Goal: Task Accomplishment & Management: Manage account settings

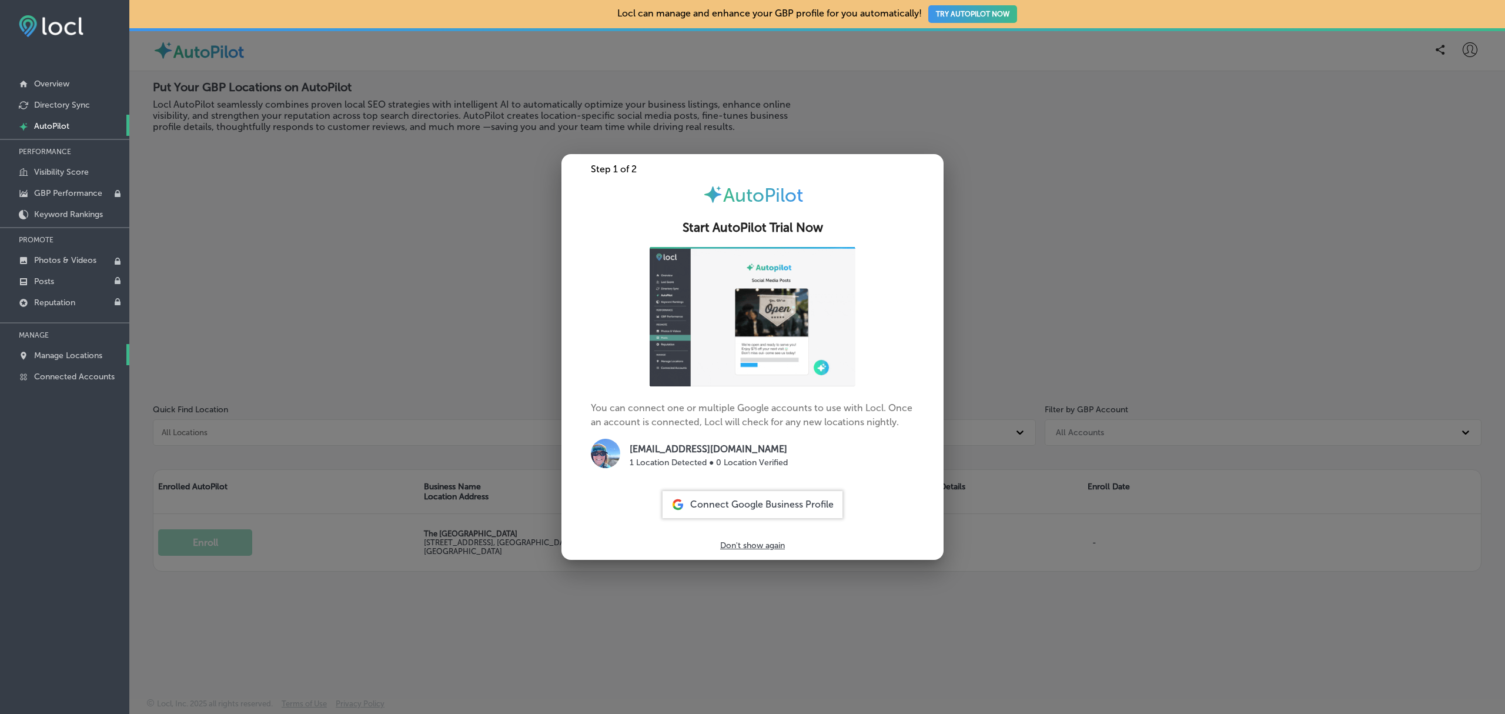
click at [57, 360] on p "Manage Locations" at bounding box center [68, 355] width 68 height 10
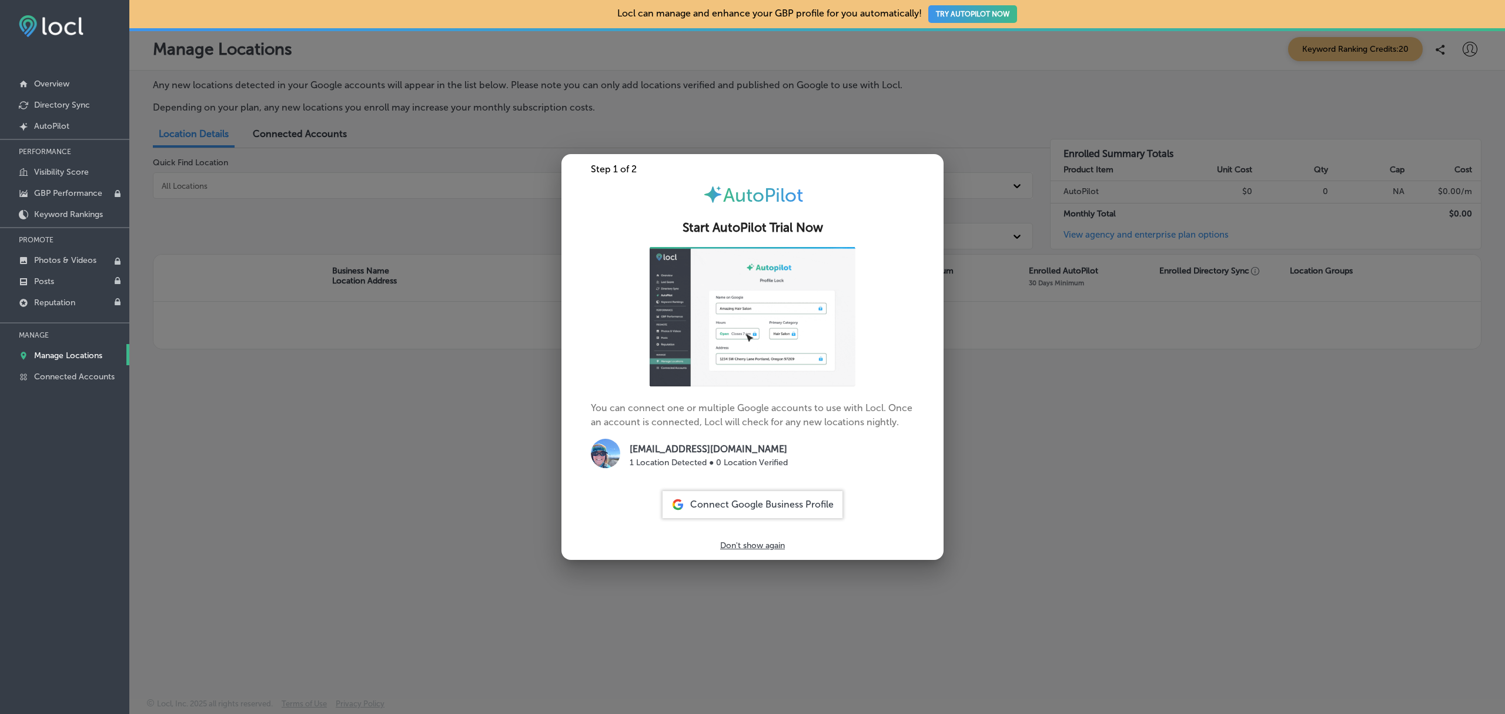
click at [281, 396] on div at bounding box center [752, 357] width 1505 height 714
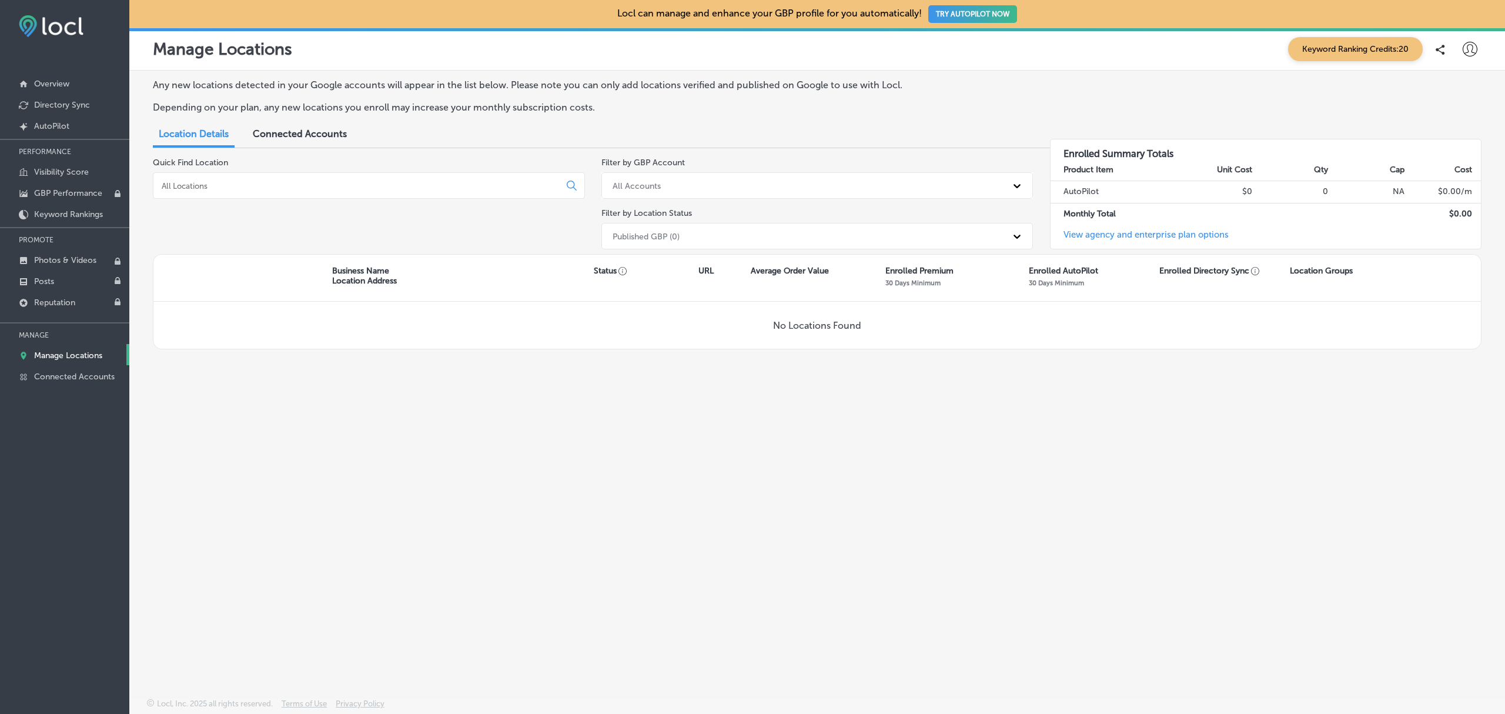
click at [776, 236] on div "Published GBP (0)" at bounding box center [807, 235] width 400 height 19
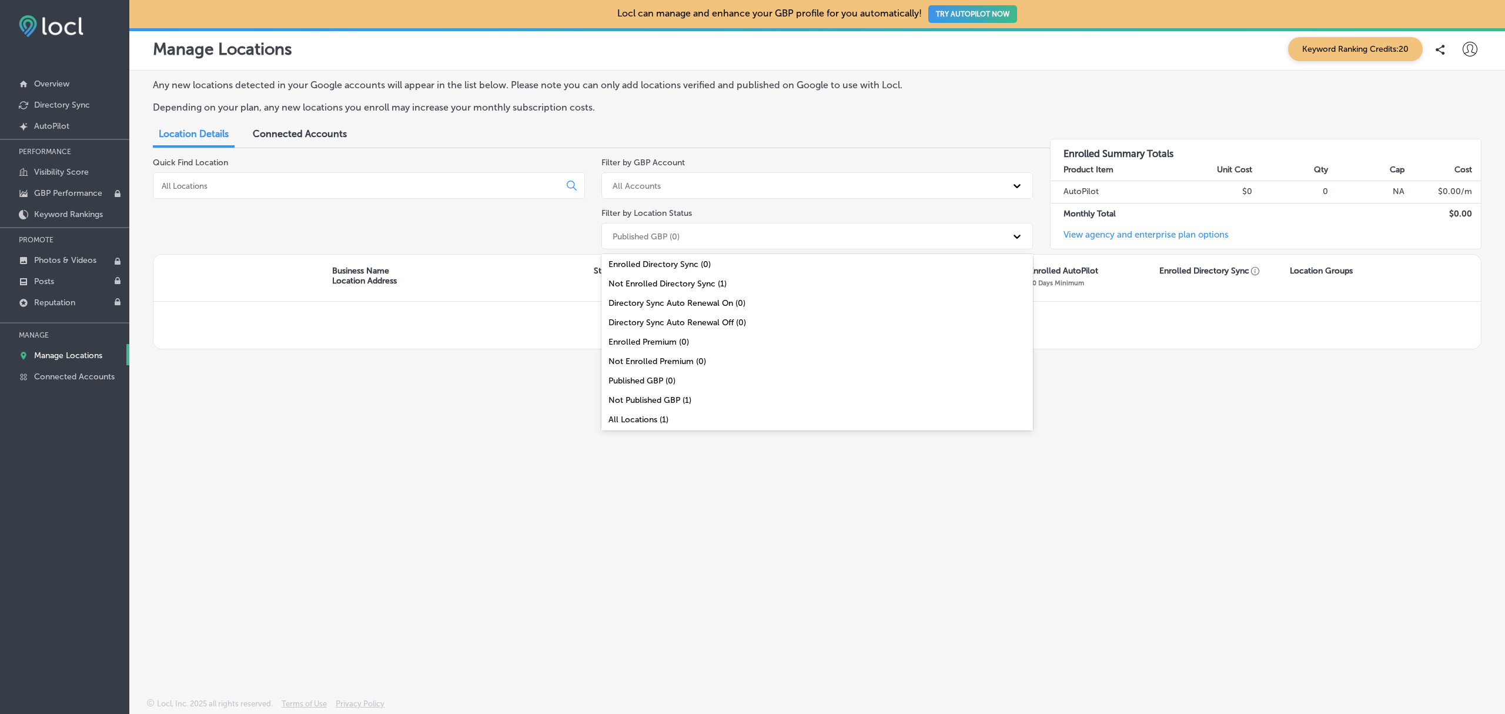
scroll to position [44, 0]
click at [689, 423] on div "All Locations (1)" at bounding box center [817, 418] width 432 height 19
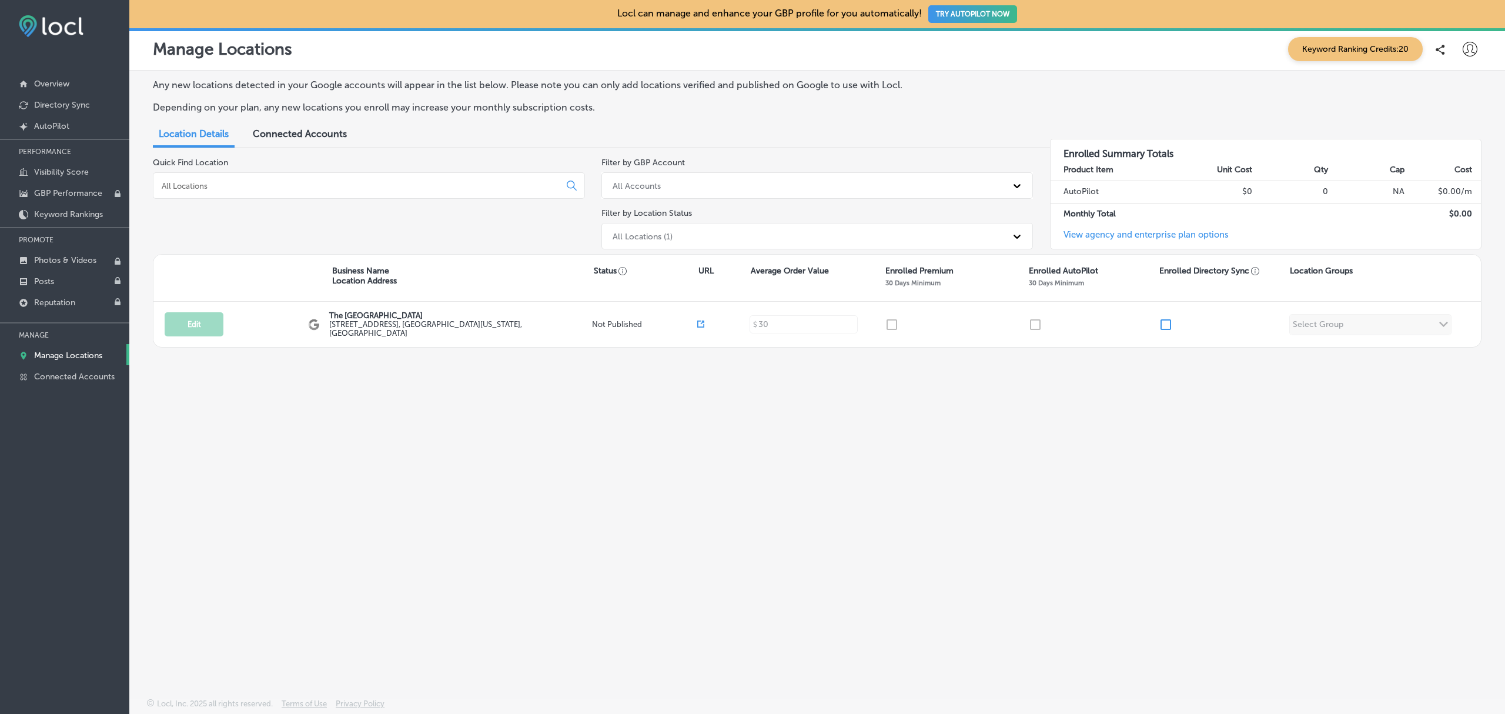
click at [1193, 607] on div "Any new locations detected in your Google accounts will appear in the list belo…" at bounding box center [817, 357] width 1376 height 572
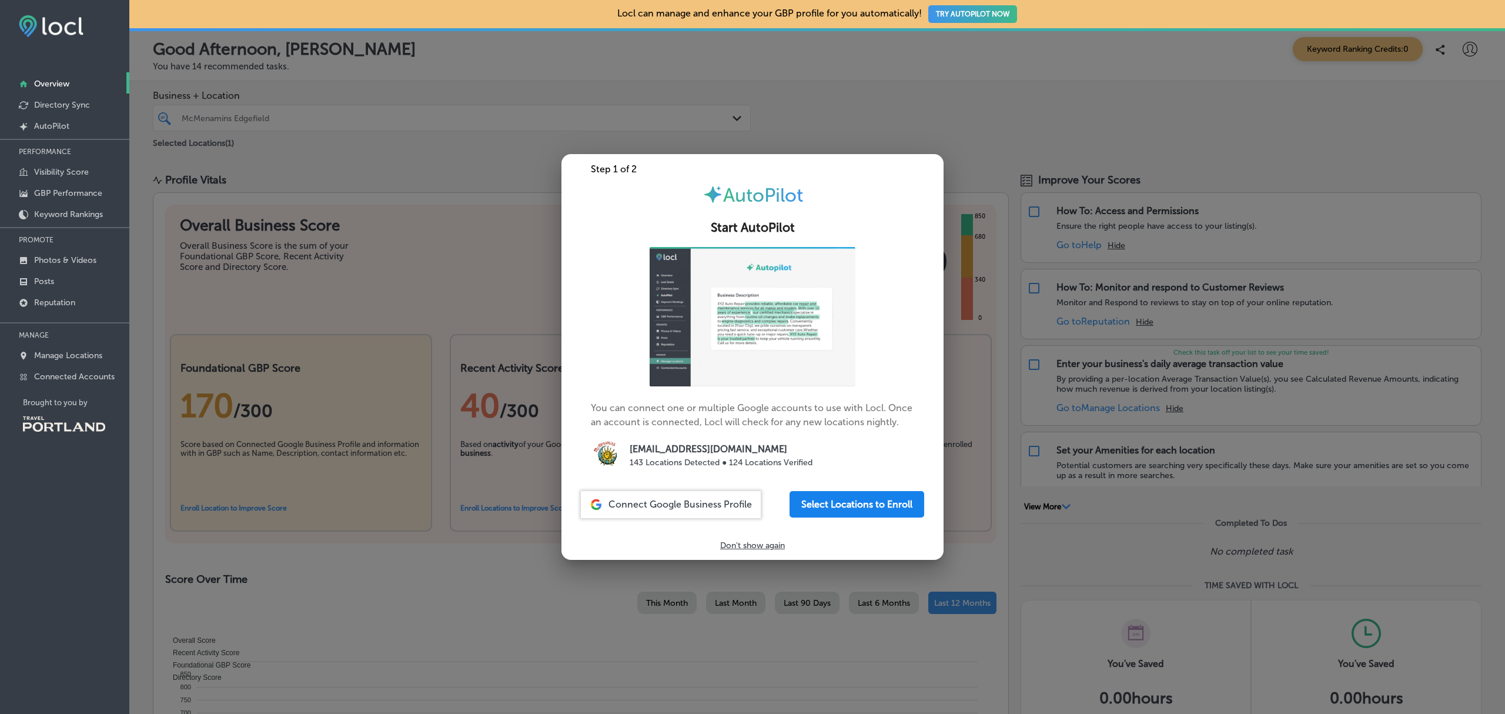
click at [867, 497] on button "Select Locations to Enroll" at bounding box center [857, 504] width 135 height 26
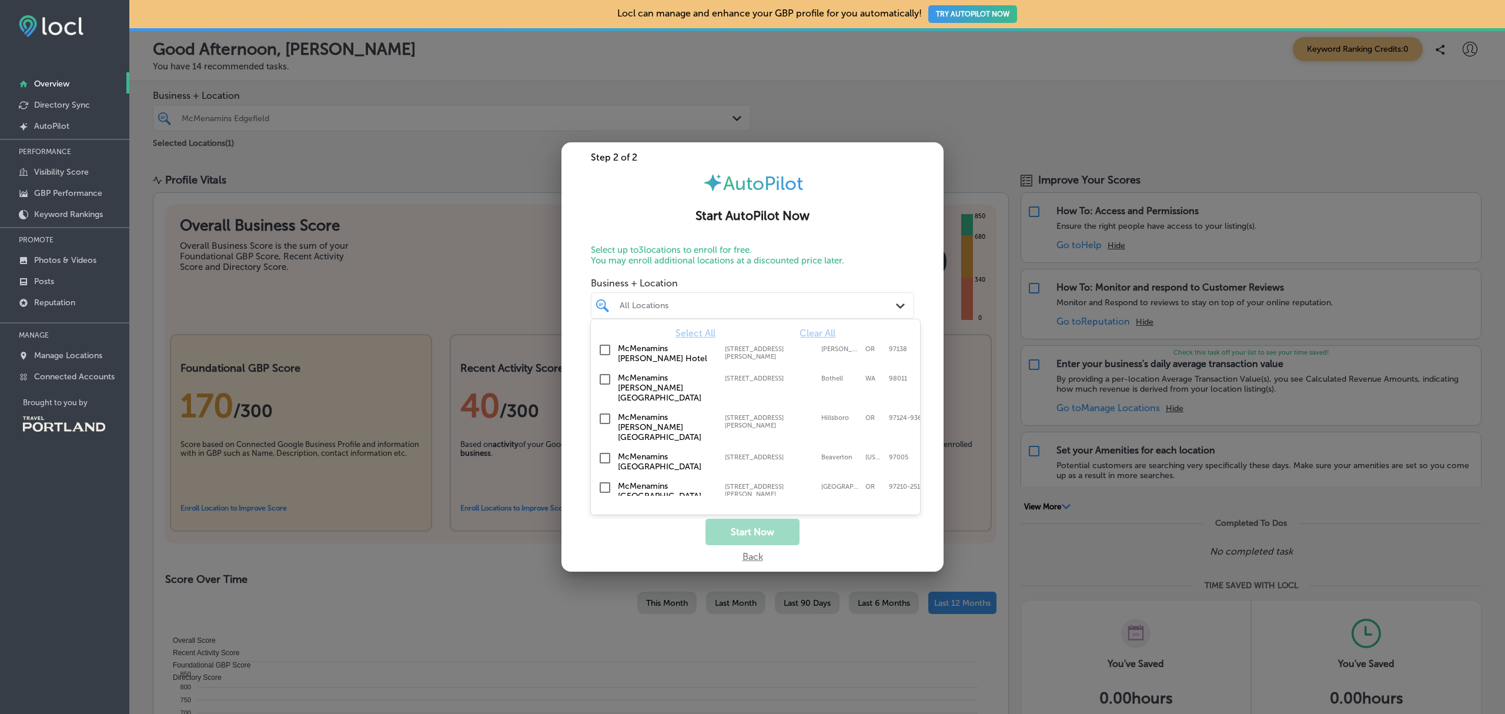
click at [890, 312] on div "All Locations" at bounding box center [752, 305] width 277 height 18
click at [603, 353] on input "checkbox" at bounding box center [605, 350] width 14 height 14
click at [603, 376] on input "checkbox" at bounding box center [605, 379] width 14 height 14
click at [601, 412] on input "checkbox" at bounding box center [605, 419] width 14 height 14
click at [603, 377] on input "checkbox" at bounding box center [605, 379] width 14 height 14
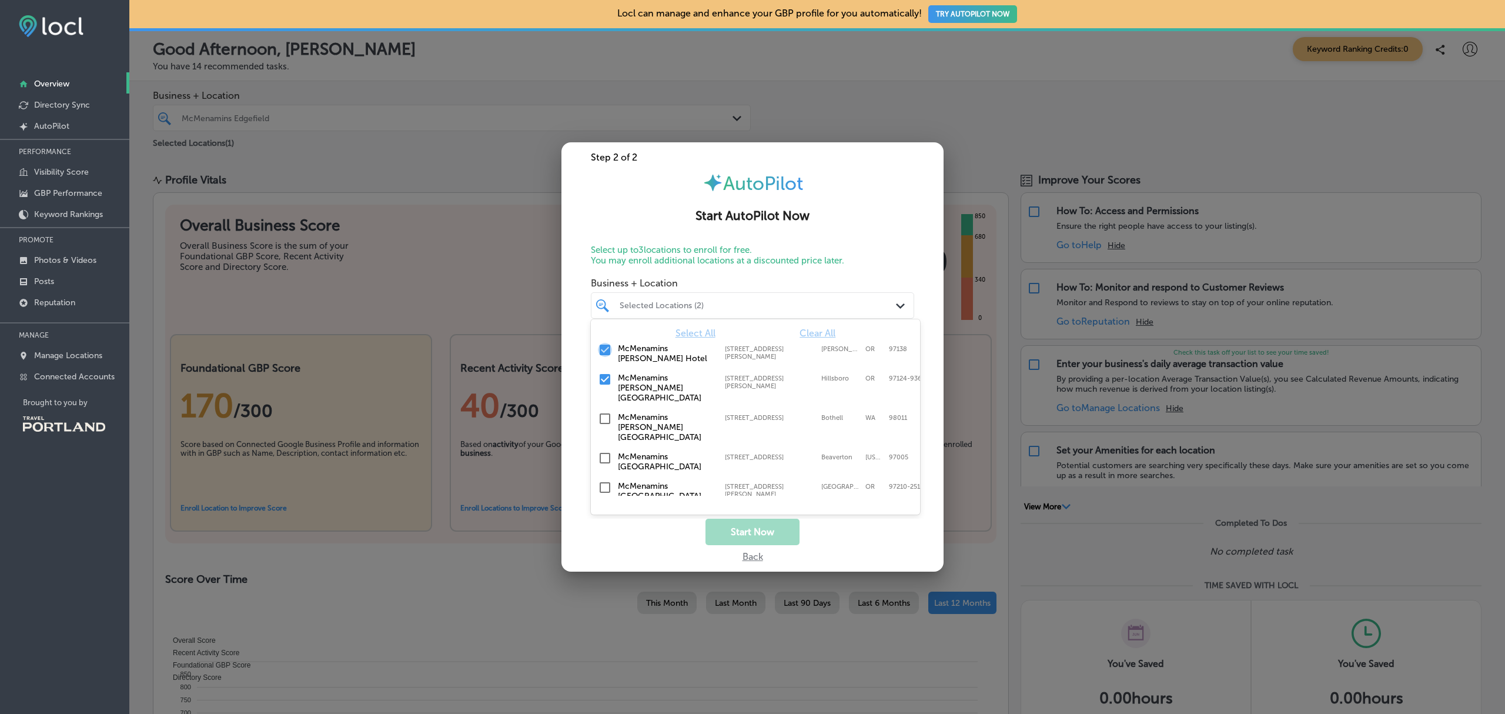
click at [605, 349] on input "checkbox" at bounding box center [605, 350] width 14 height 14
click at [608, 346] on input "checkbox" at bounding box center [605, 350] width 14 height 14
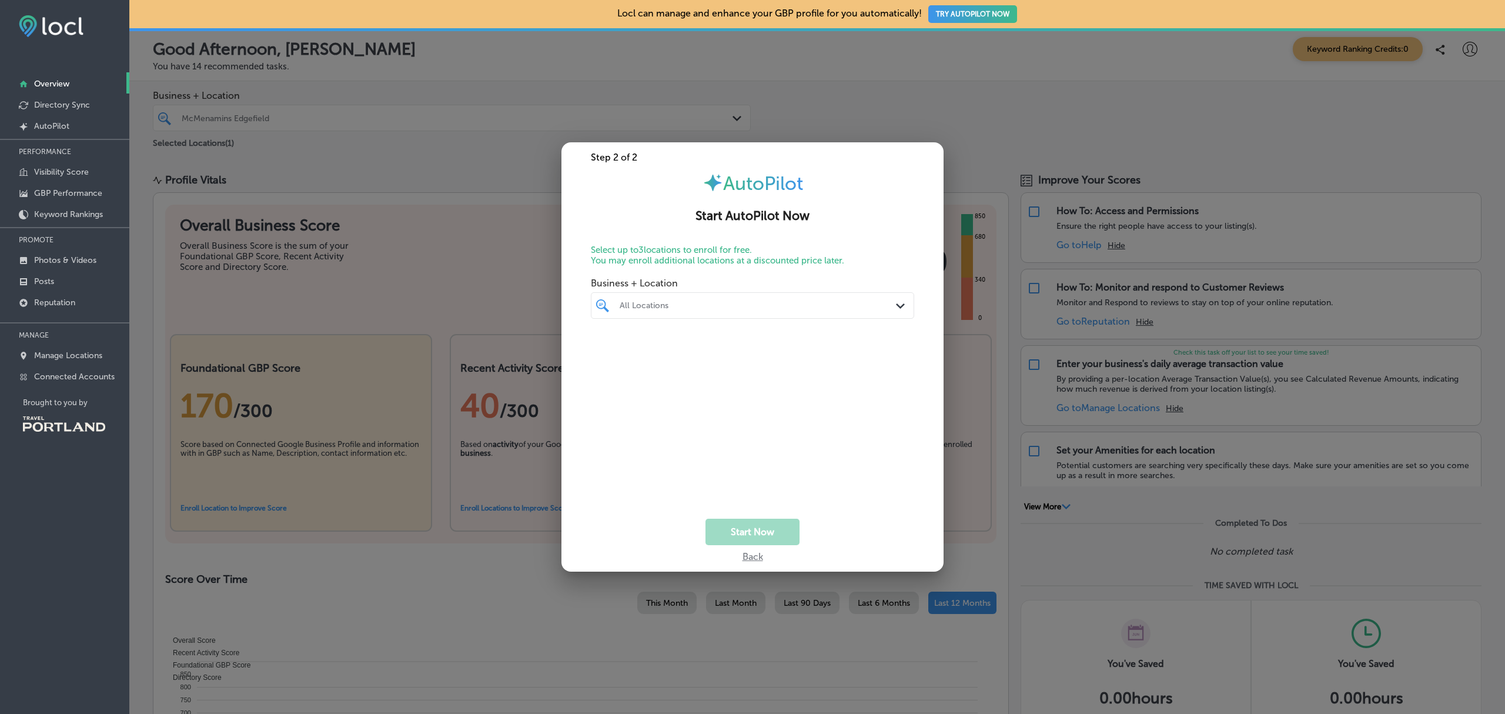
click at [419, 279] on div at bounding box center [752, 357] width 1505 height 714
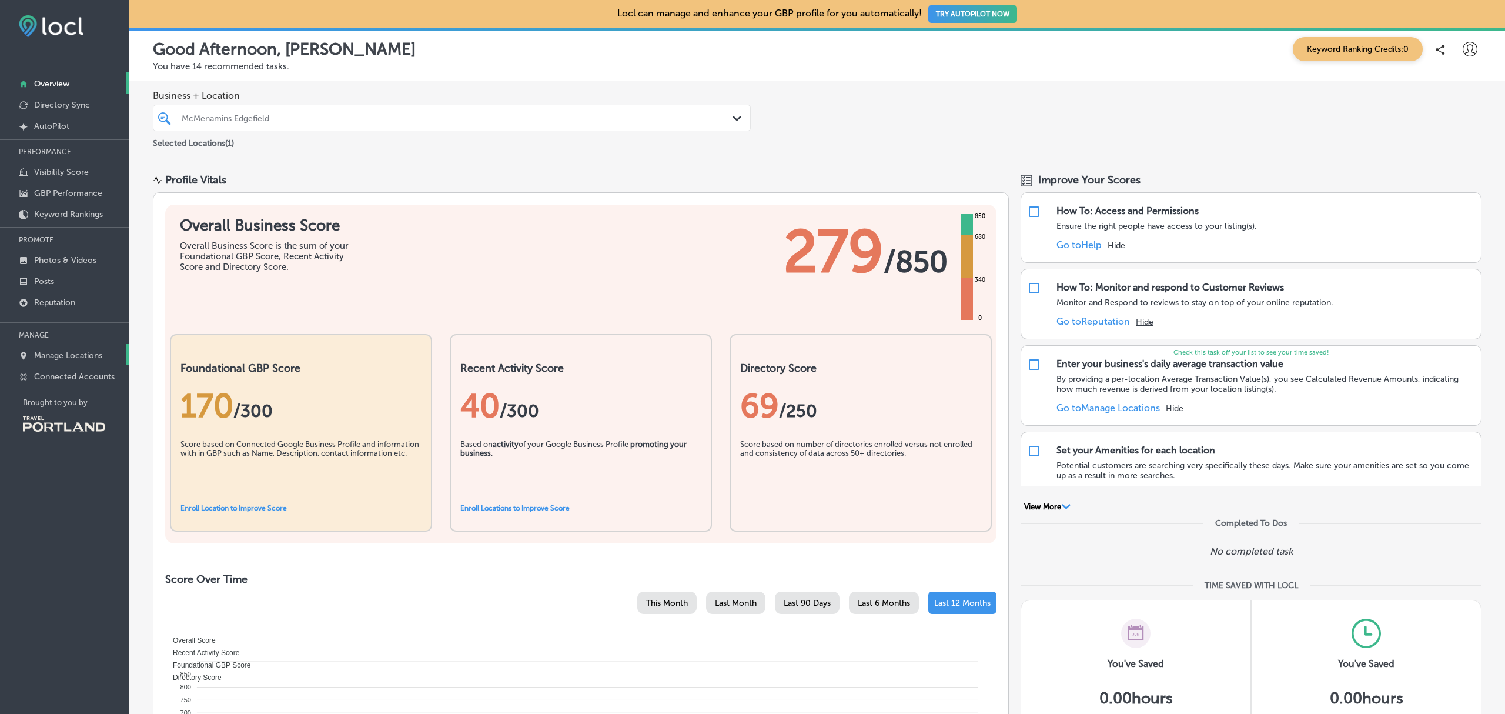
click at [82, 348] on link "Manage Locations" at bounding box center [64, 354] width 129 height 21
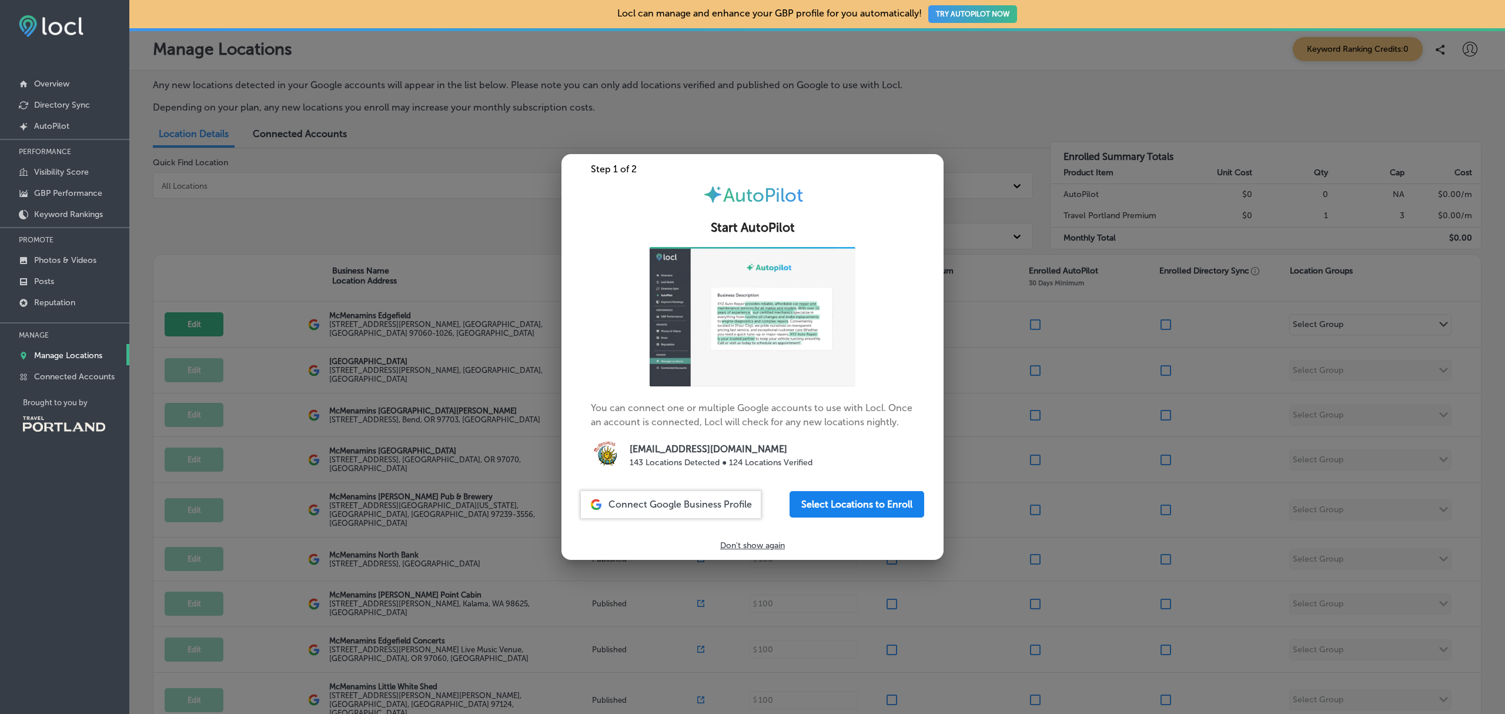
click at [849, 504] on button "Select Locations to Enroll" at bounding box center [857, 504] width 135 height 26
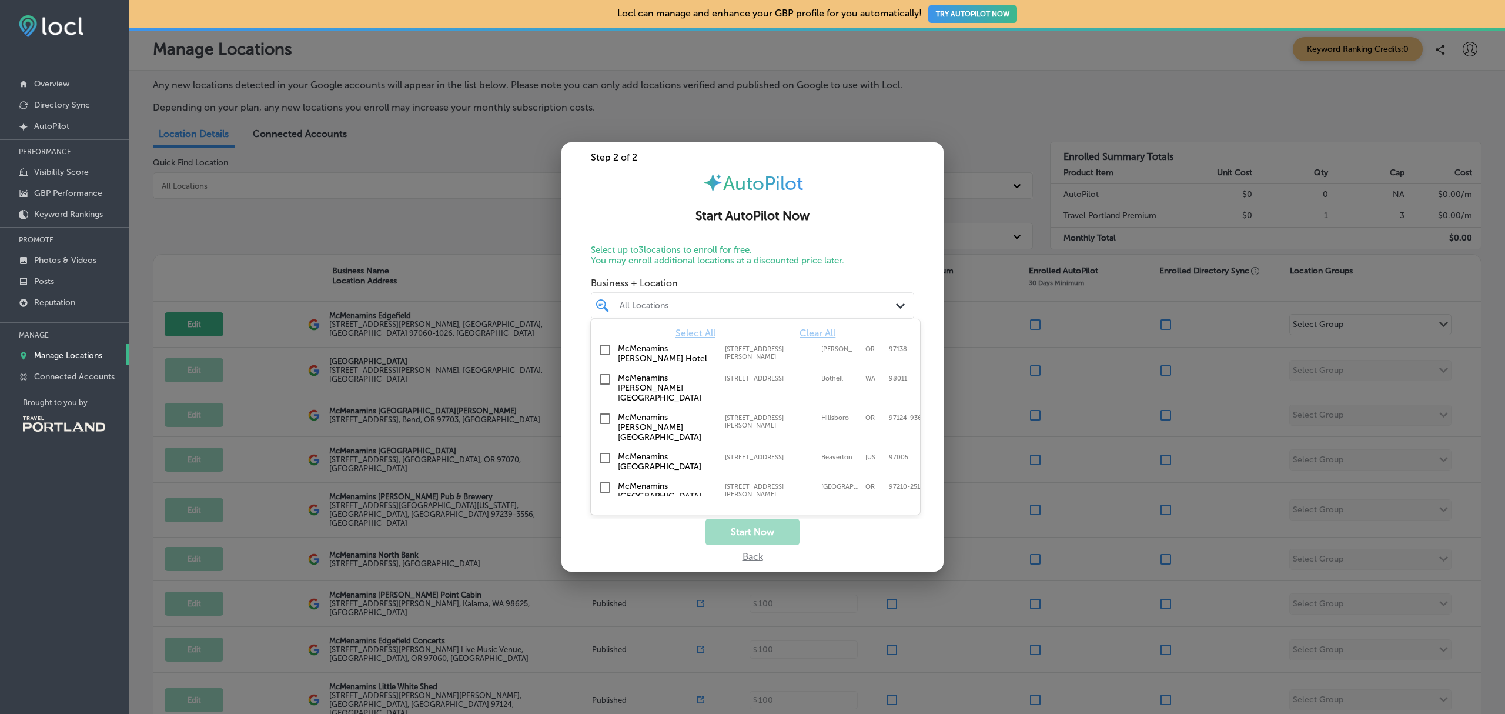
click at [835, 302] on div "All Locations" at bounding box center [758, 305] width 277 height 10
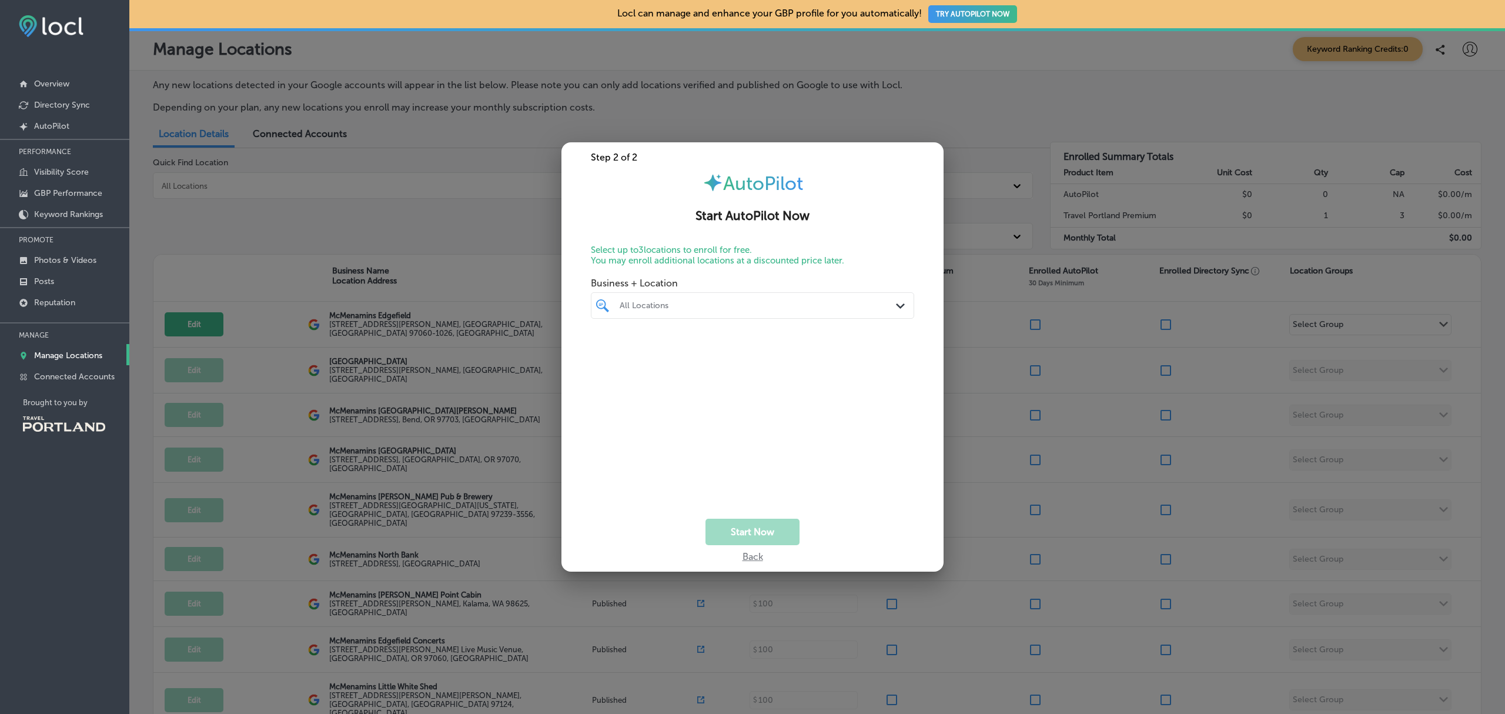
click at [988, 109] on div at bounding box center [752, 357] width 1505 height 714
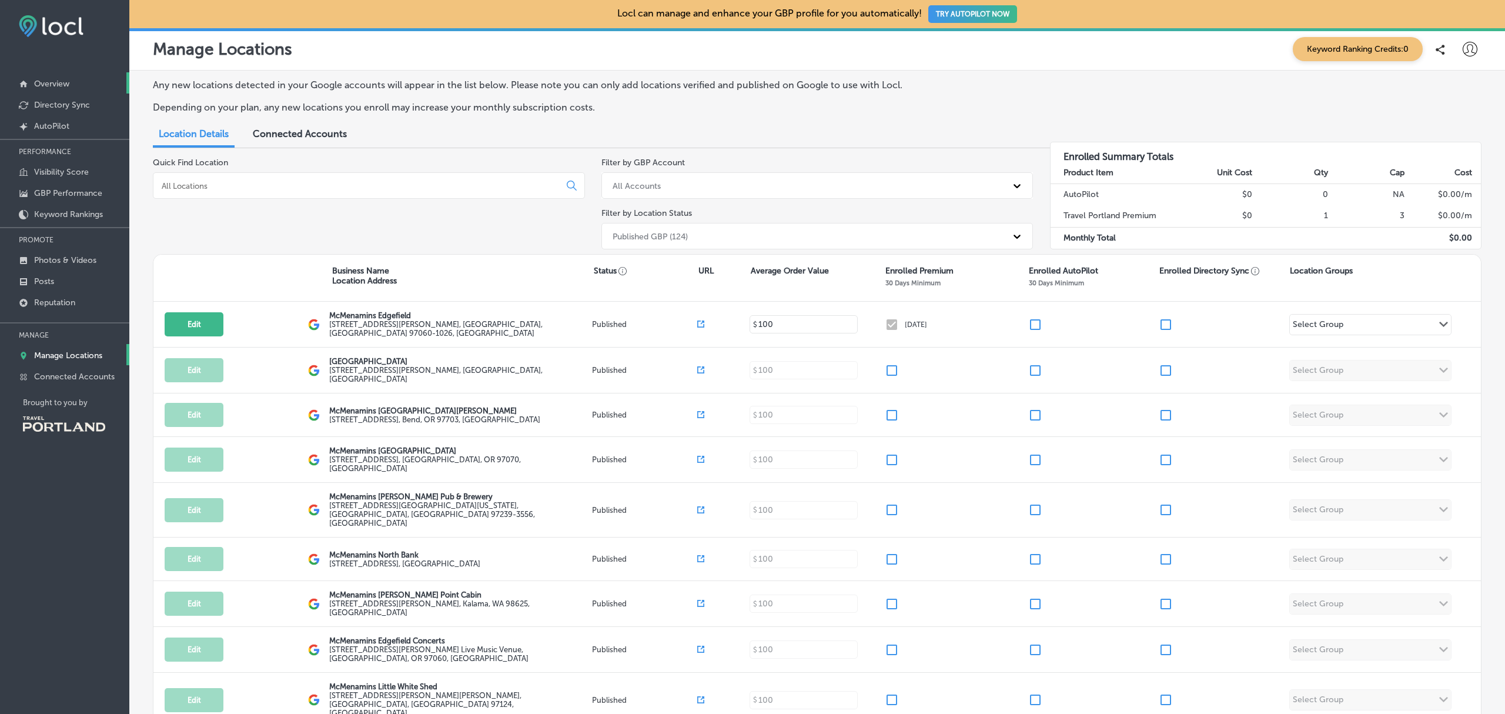
click at [71, 78] on link "Overview" at bounding box center [64, 82] width 129 height 21
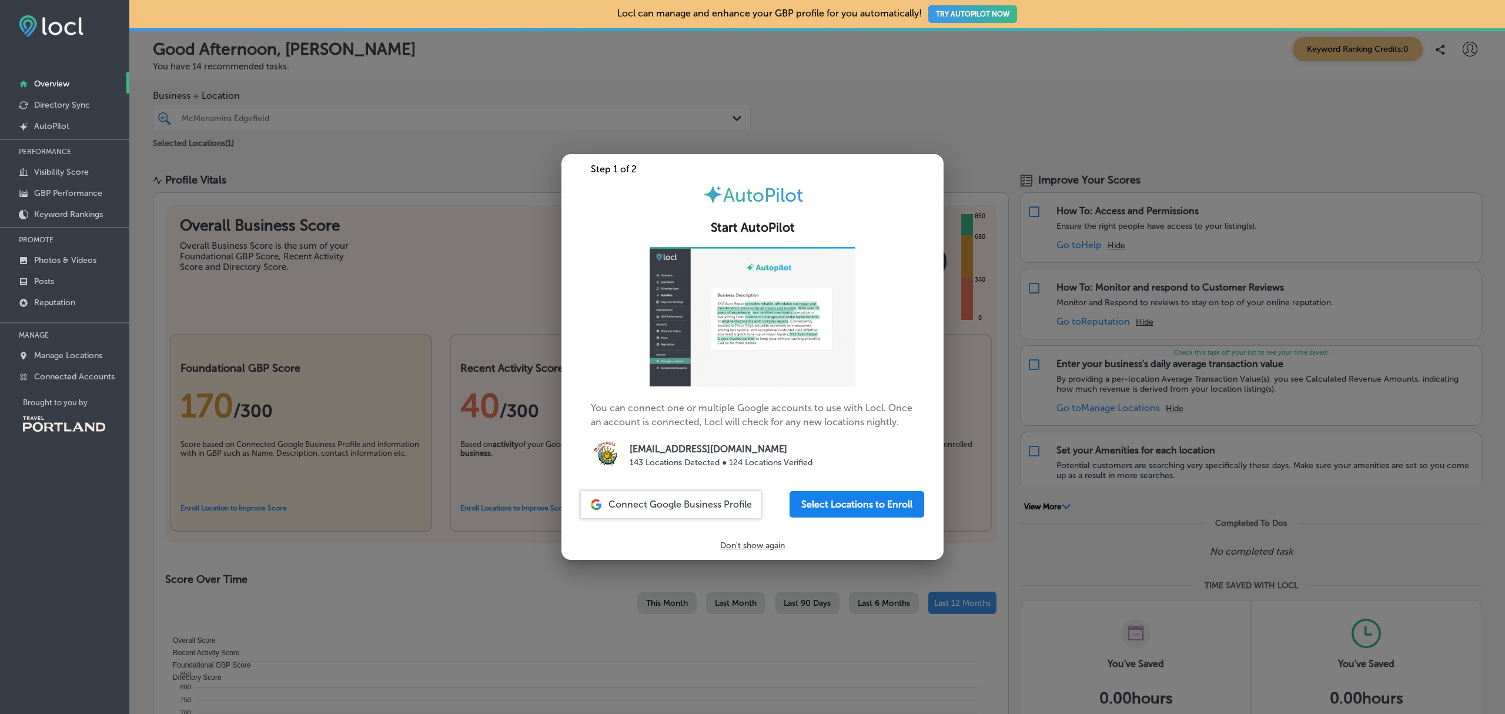
click at [850, 503] on button "Select Locations to Enroll" at bounding box center [857, 504] width 135 height 26
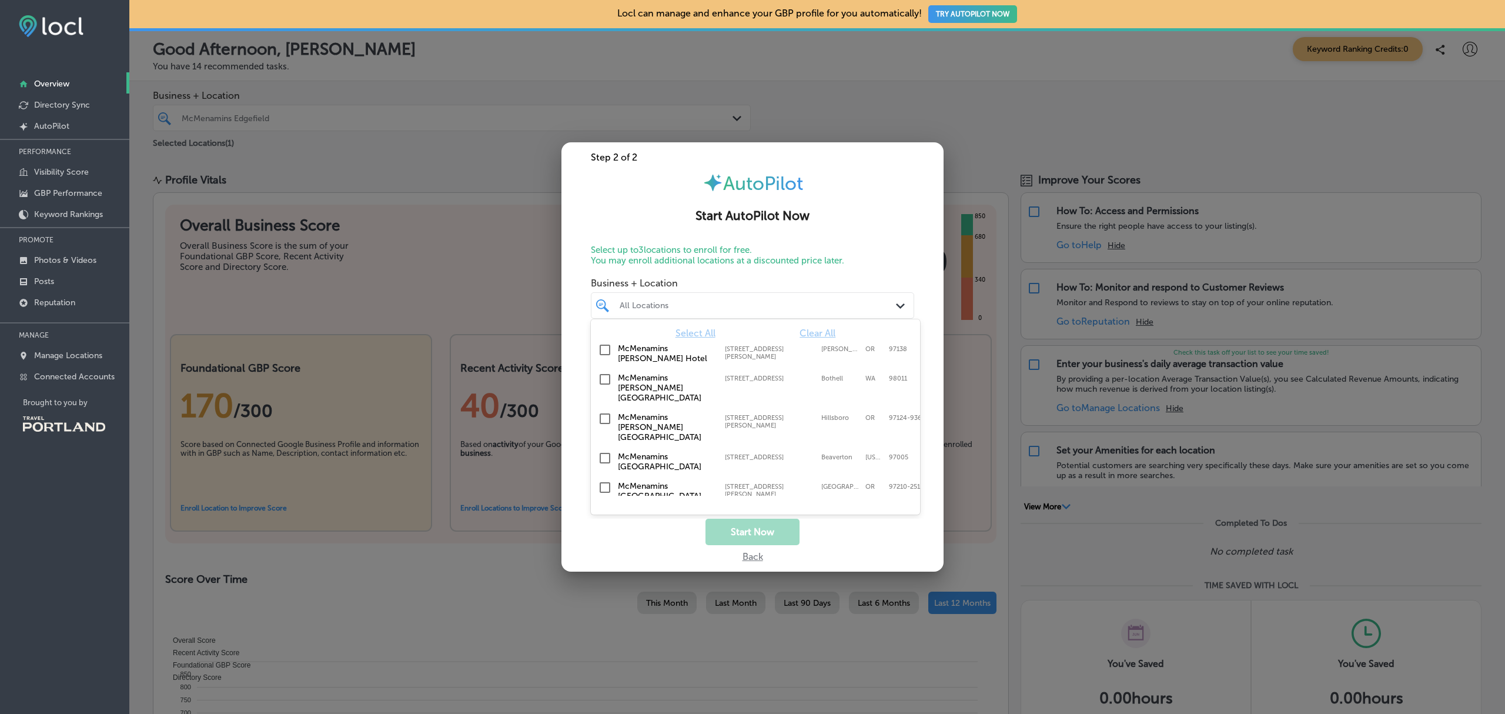
click at [697, 302] on div "All Locations" at bounding box center [758, 305] width 277 height 10
click at [607, 349] on input "checkbox" at bounding box center [605, 350] width 14 height 14
click at [602, 375] on input "checkbox" at bounding box center [605, 379] width 14 height 14
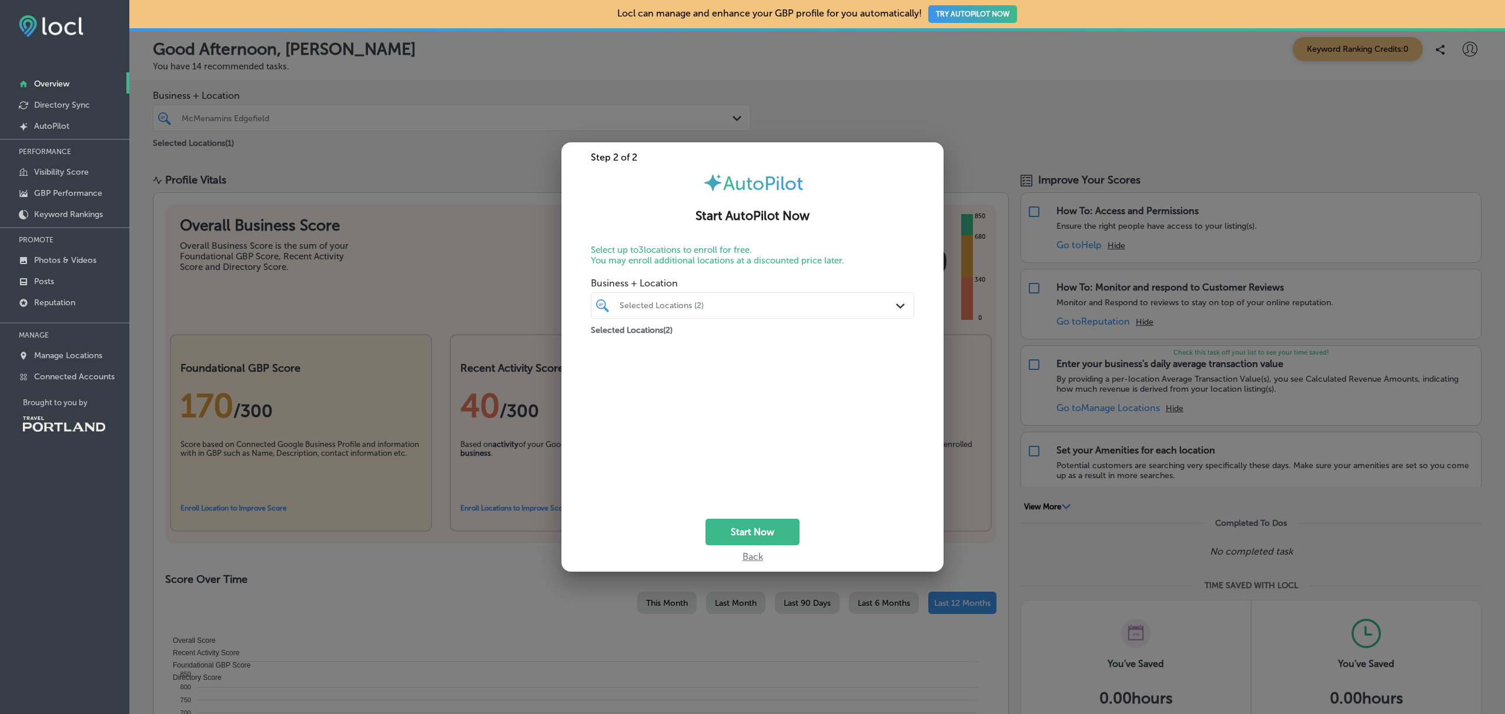
click at [748, 558] on div "Back" at bounding box center [753, 553] width 21 height 17
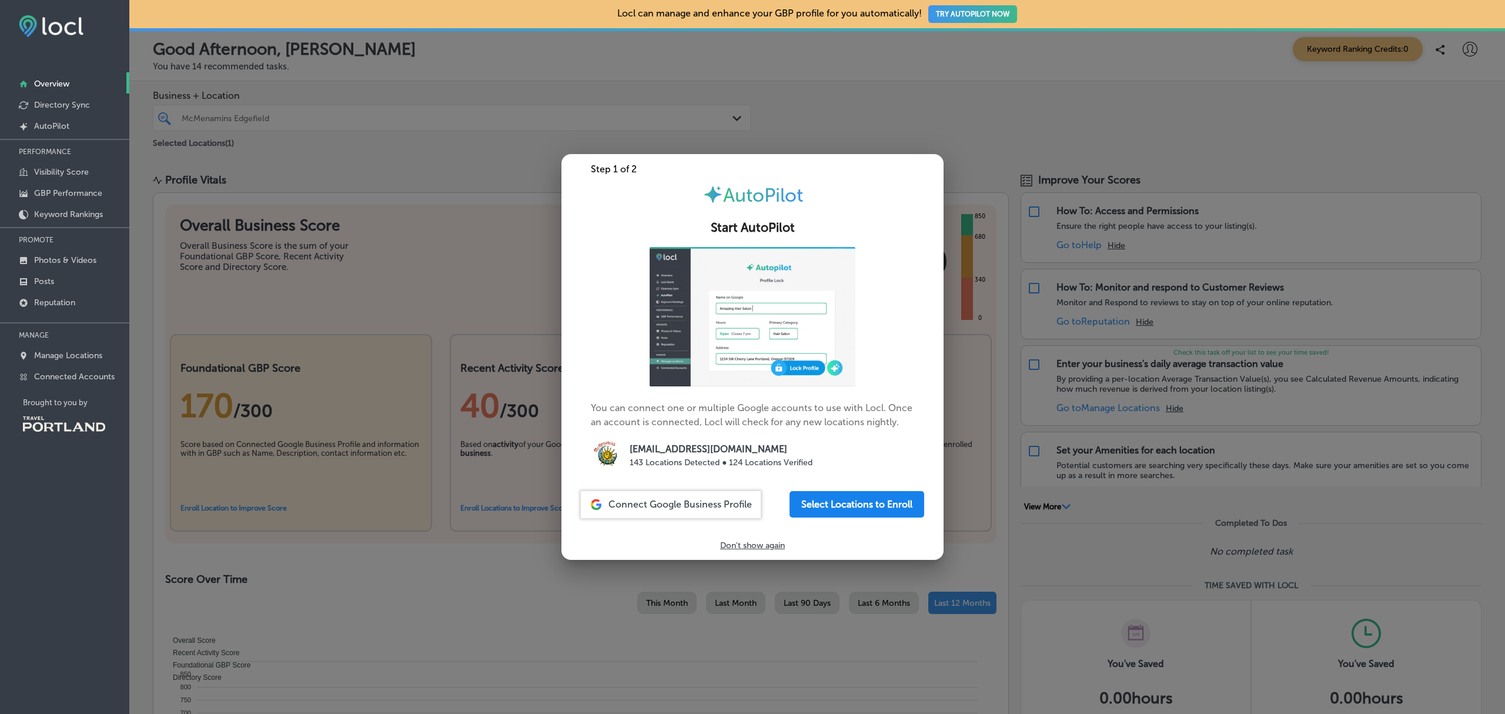
click at [863, 507] on button "Select Locations to Enroll" at bounding box center [857, 504] width 135 height 26
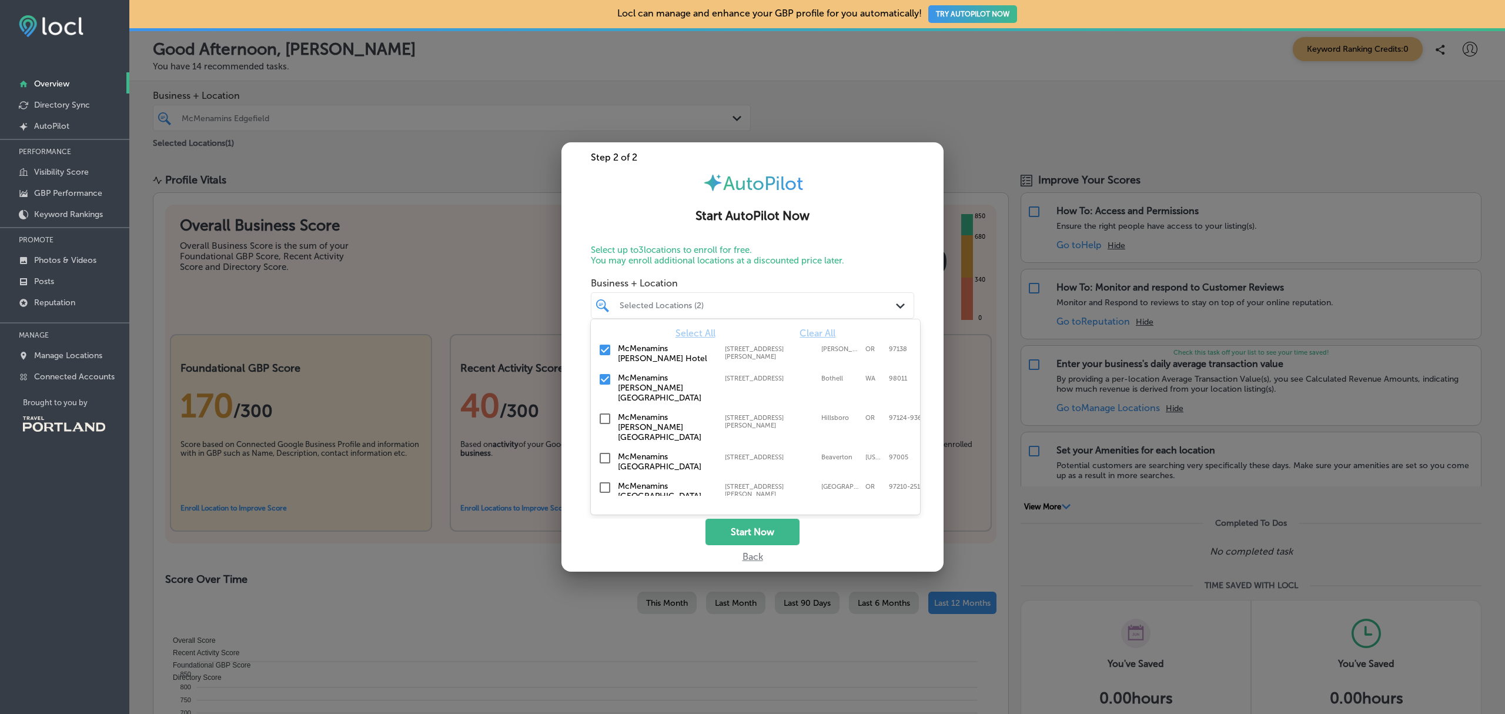
click at [881, 303] on div "Selected Locations (2)" at bounding box center [758, 305] width 277 height 10
click at [604, 382] on input "checkbox" at bounding box center [605, 379] width 14 height 14
click at [603, 349] on input "checkbox" at bounding box center [605, 350] width 14 height 14
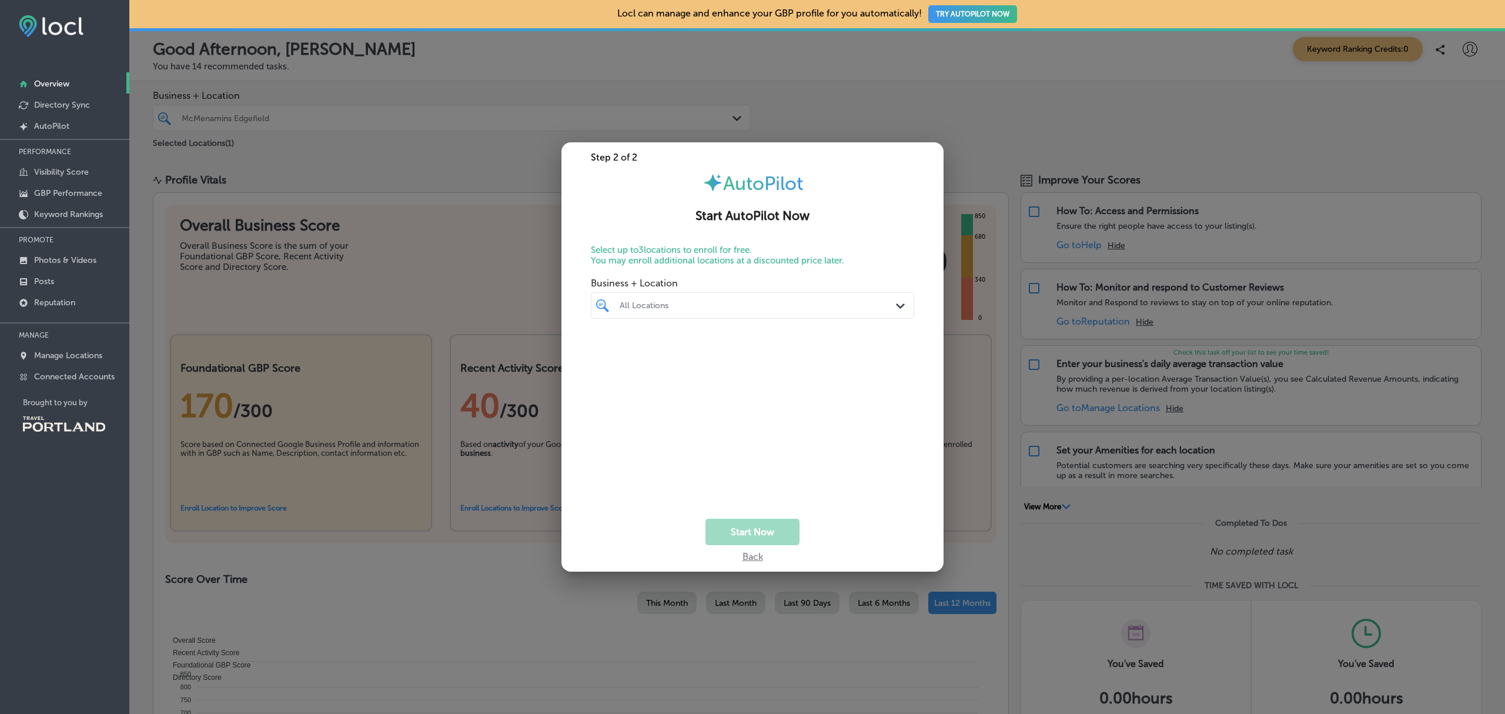
click at [751, 558] on div "Back" at bounding box center [753, 553] width 21 height 17
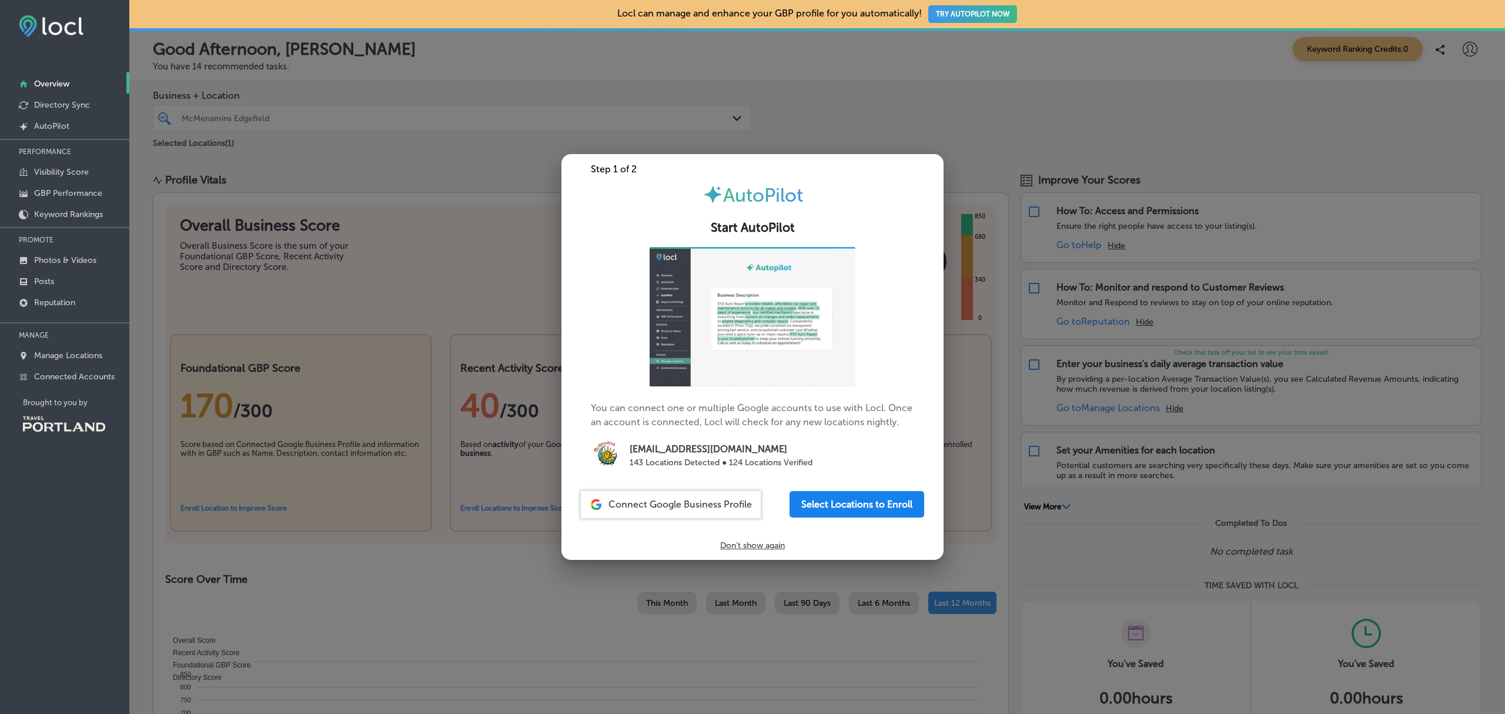
click at [838, 506] on button "Select Locations to Enroll" at bounding box center [857, 504] width 135 height 26
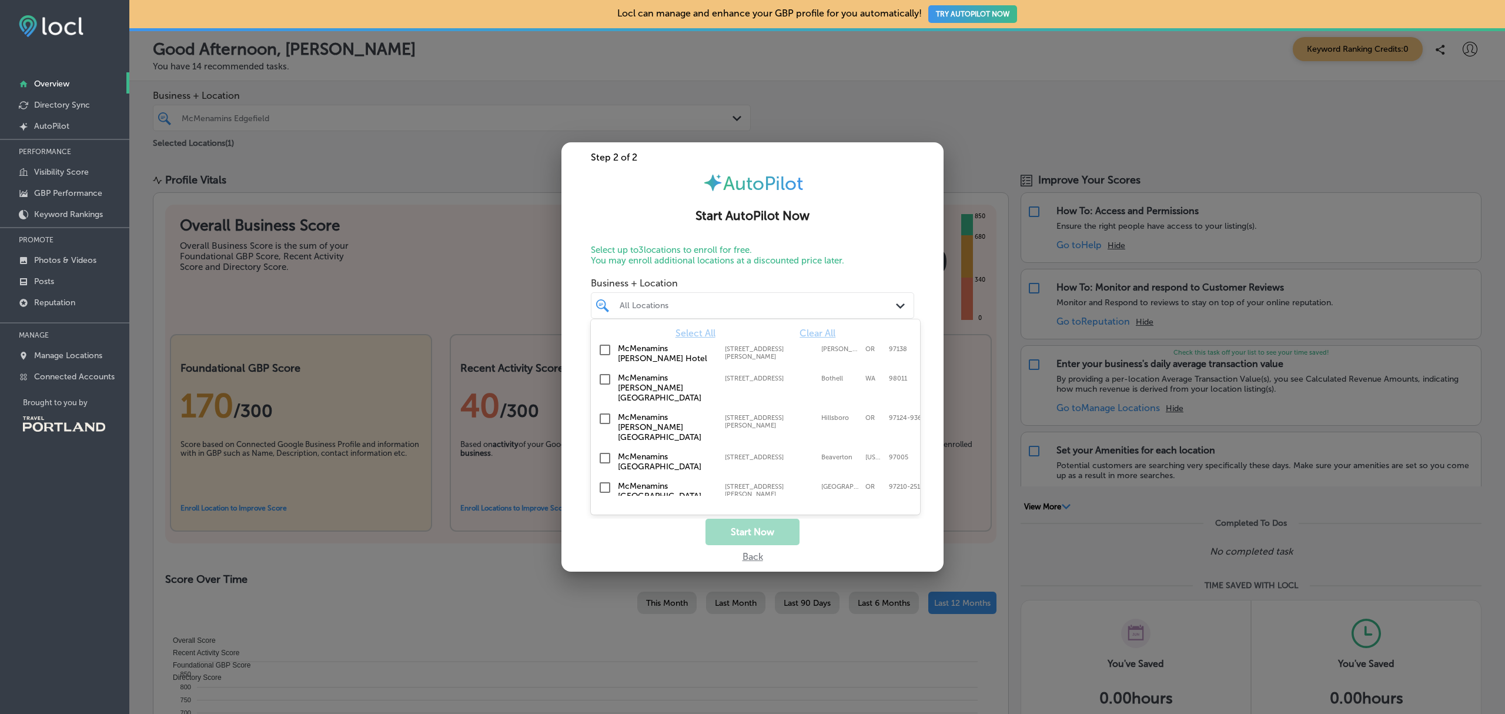
click at [887, 297] on div "All Locations" at bounding box center [752, 305] width 277 height 18
click at [607, 349] on input "checkbox" at bounding box center [605, 350] width 14 height 14
click at [605, 379] on input "checkbox" at bounding box center [605, 379] width 14 height 14
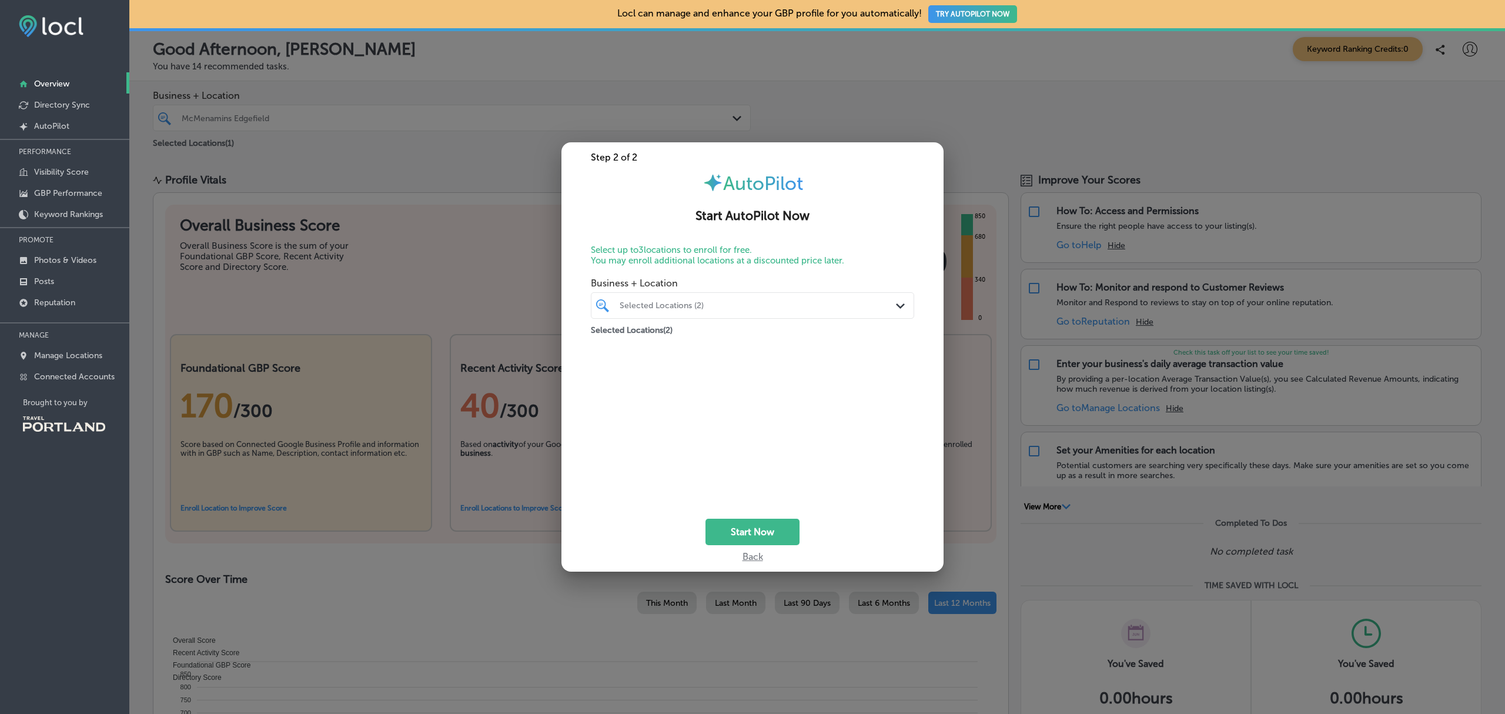
click at [825, 539] on div "Start Now" at bounding box center [752, 532] width 382 height 26
click at [745, 556] on div "Back" at bounding box center [753, 553] width 21 height 17
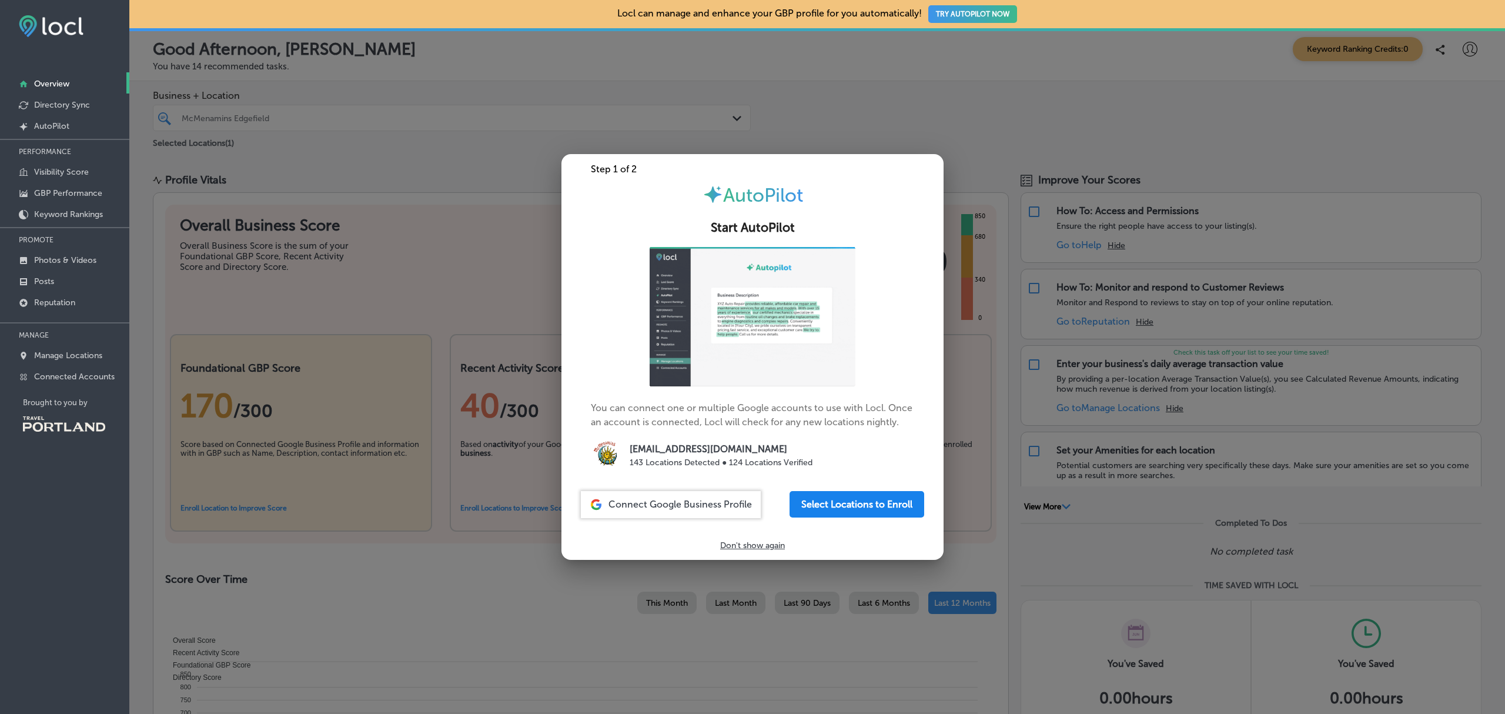
click at [838, 510] on button "Select Locations to Enroll" at bounding box center [857, 504] width 135 height 26
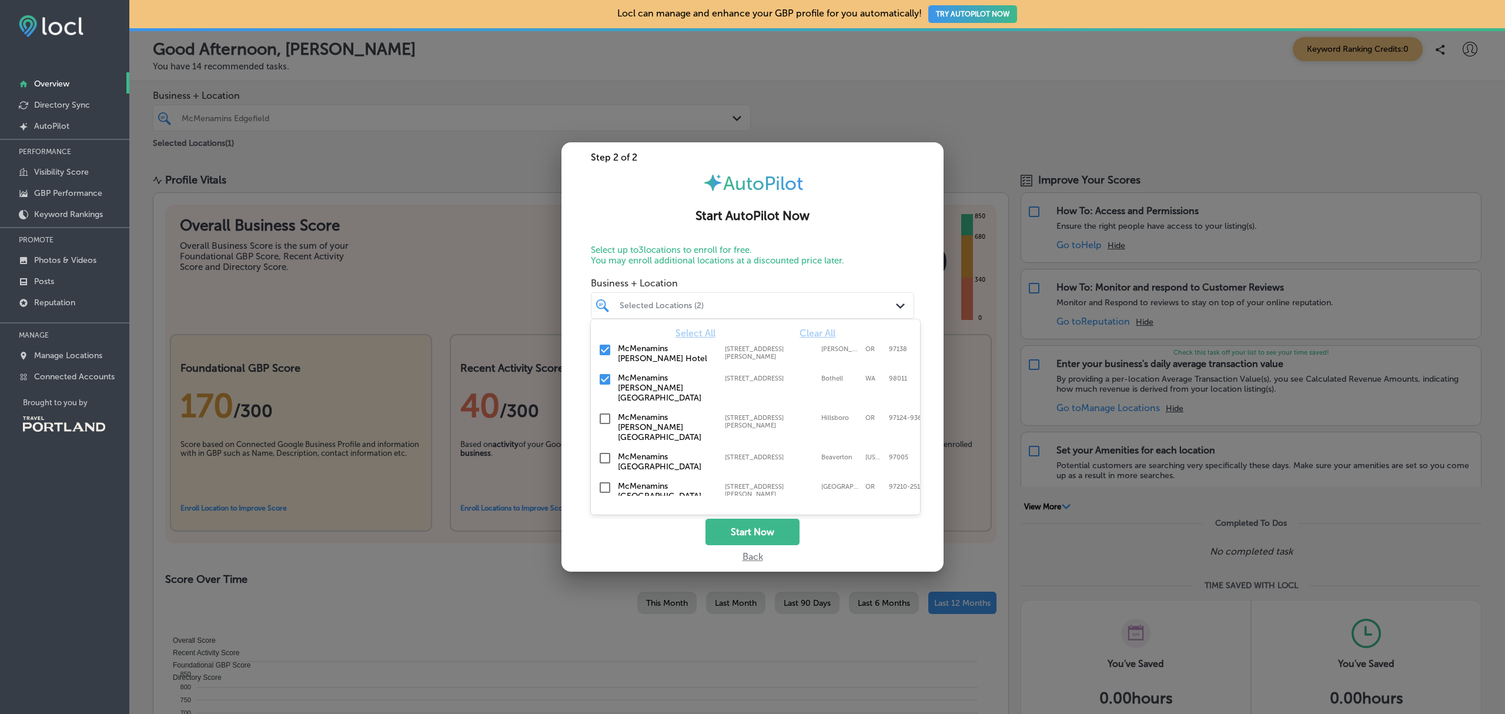
click at [897, 302] on div "Path Created with Sketch." at bounding box center [902, 305] width 13 height 13
click at [603, 412] on input "checkbox" at bounding box center [605, 419] width 14 height 14
click at [603, 451] on input "checkbox" at bounding box center [605, 458] width 14 height 14
click at [605, 451] on input "checkbox" at bounding box center [605, 458] width 14 height 14
click at [606, 451] on input "checkbox" at bounding box center [605, 458] width 14 height 14
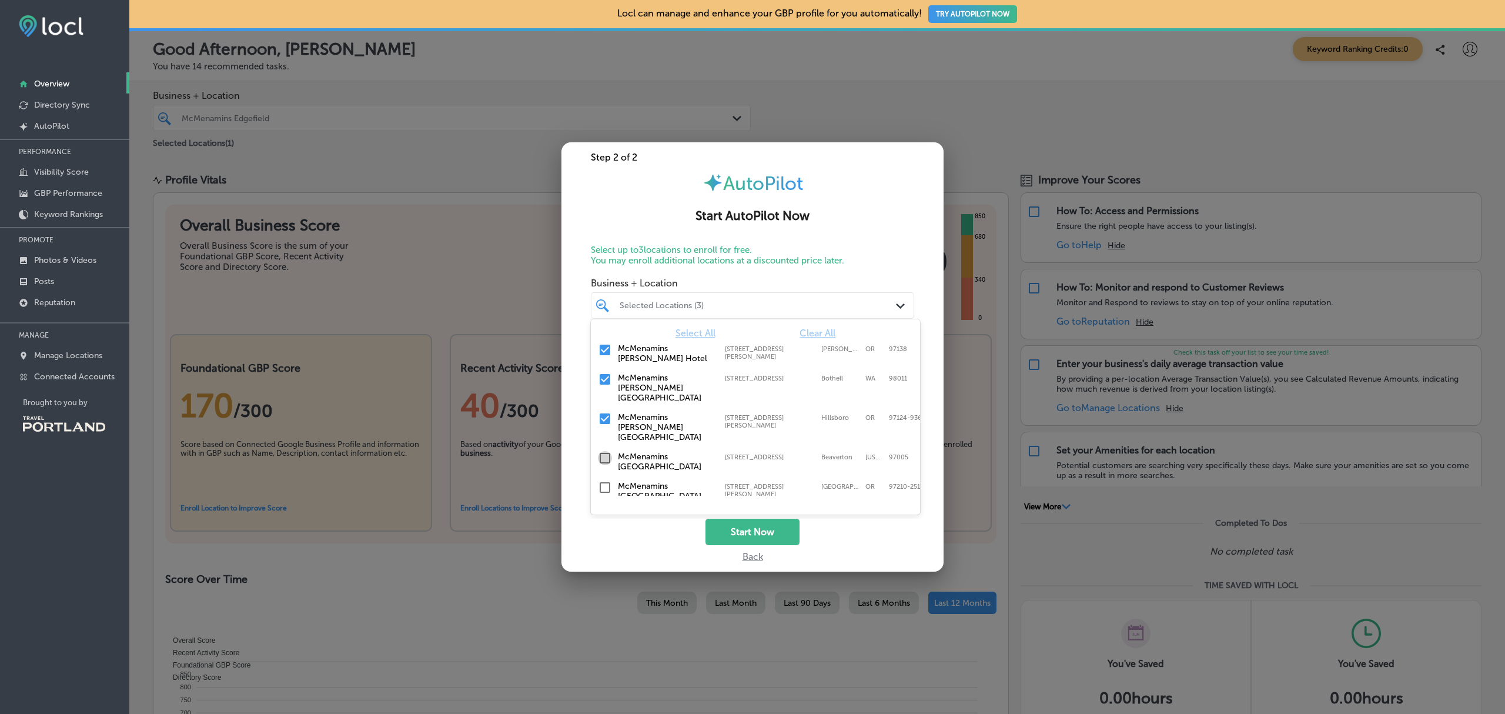
click at [606, 451] on input "checkbox" at bounding box center [605, 458] width 14 height 14
checkbox input "false"
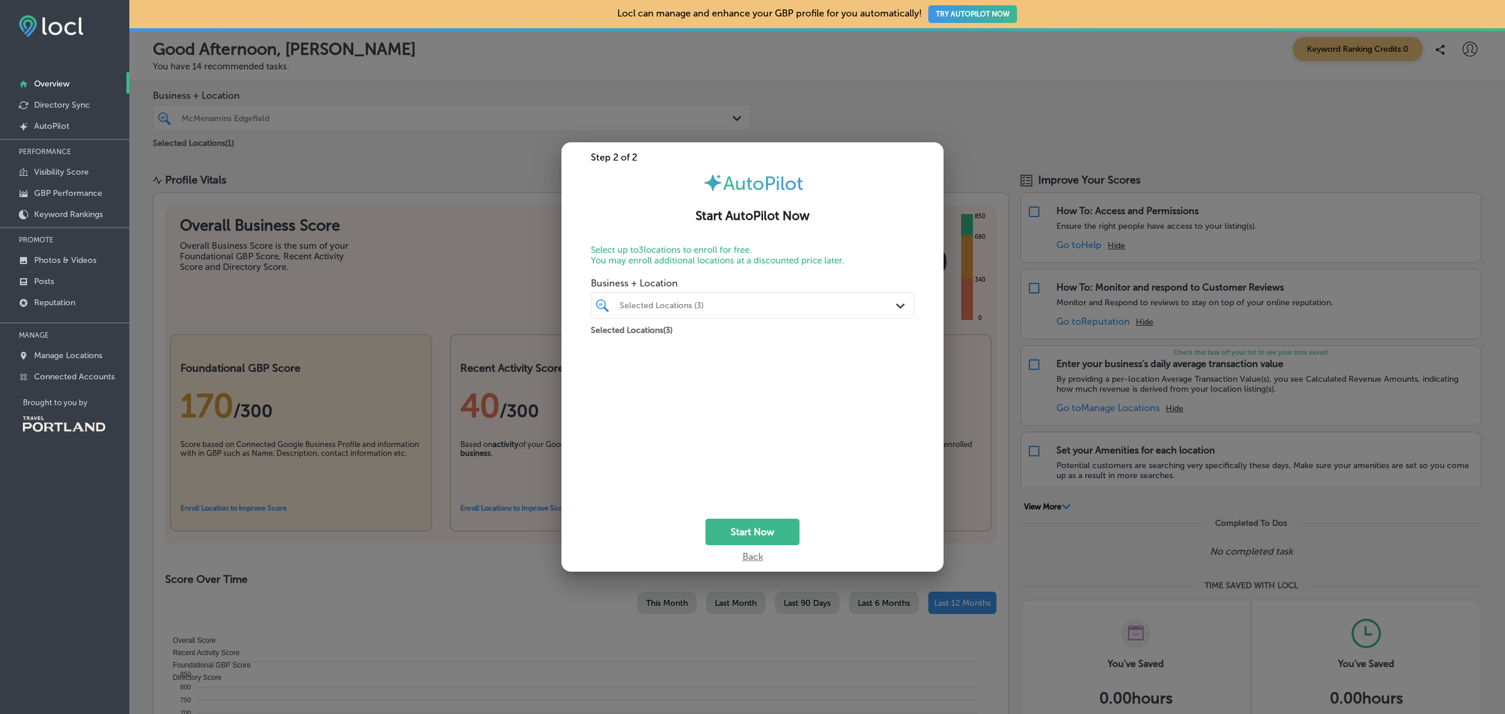
click at [754, 560] on div "Back" at bounding box center [753, 553] width 21 height 17
